Goal: Find specific page/section: Find specific page/section

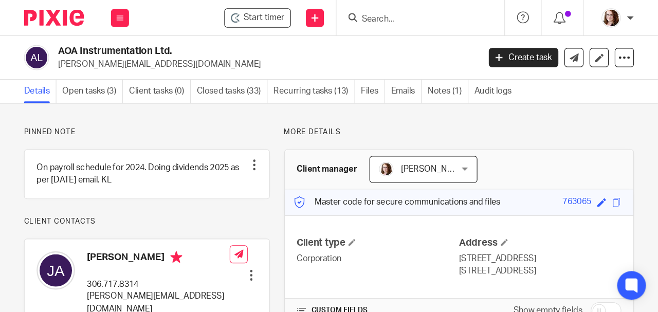
scroll to position [323, 0]
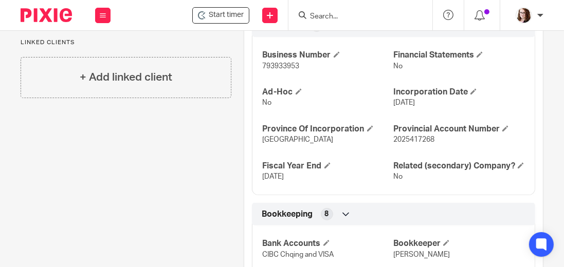
click at [339, 11] on form at bounding box center [363, 15] width 109 height 13
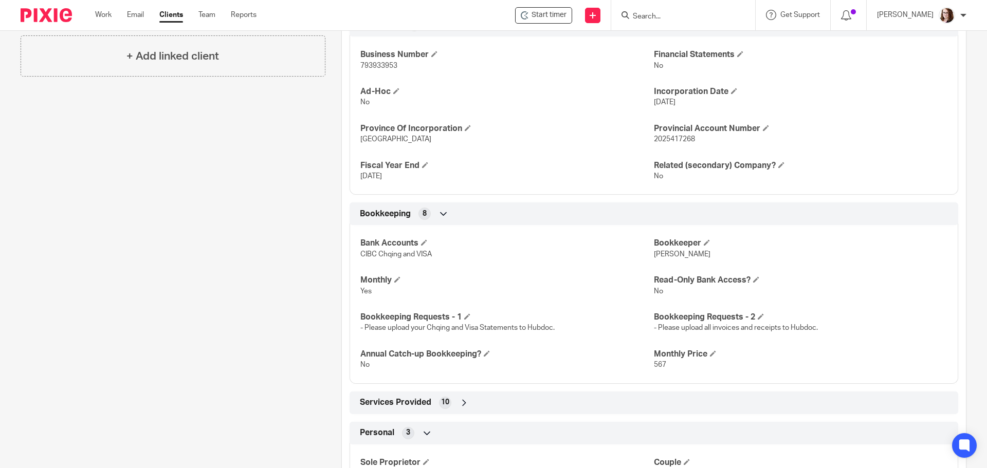
scroll to position [323, 0]
click at [563, 9] on form at bounding box center [686, 15] width 109 height 13
click at [563, 16] on input "Search" at bounding box center [678, 16] width 93 height 9
type input "brown"
click button "submit" at bounding box center [0, 0] width 0 height 0
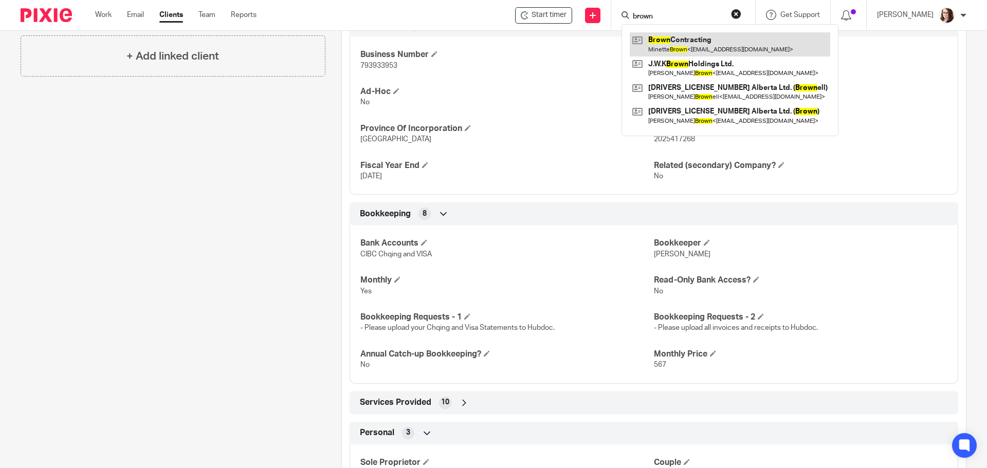
click at [563, 35] on link at bounding box center [730, 44] width 200 height 24
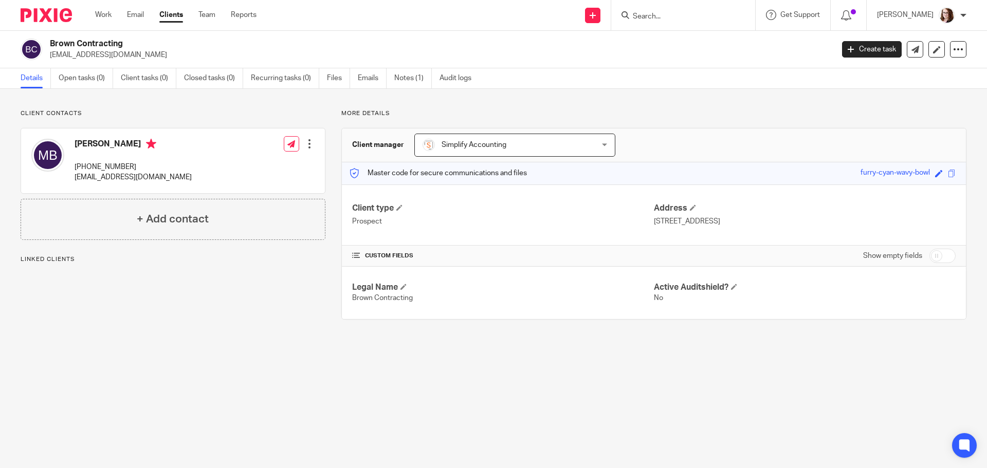
click at [668, 15] on input "Search" at bounding box center [678, 16] width 93 height 9
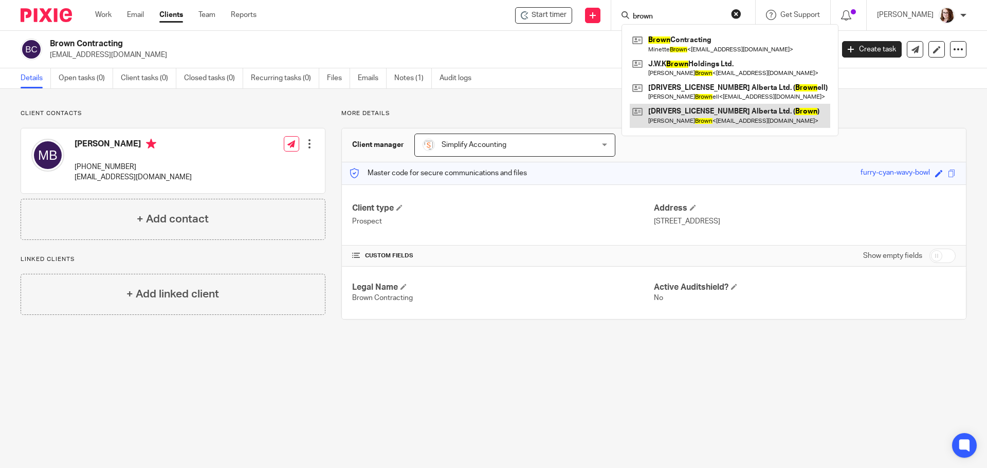
type input "brown"
click at [726, 120] on link at bounding box center [730, 116] width 200 height 24
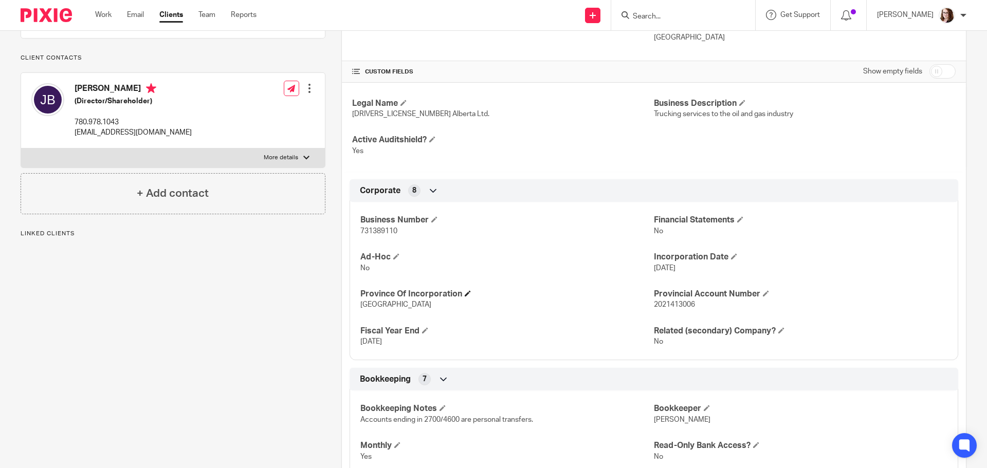
scroll to position [257, 0]
